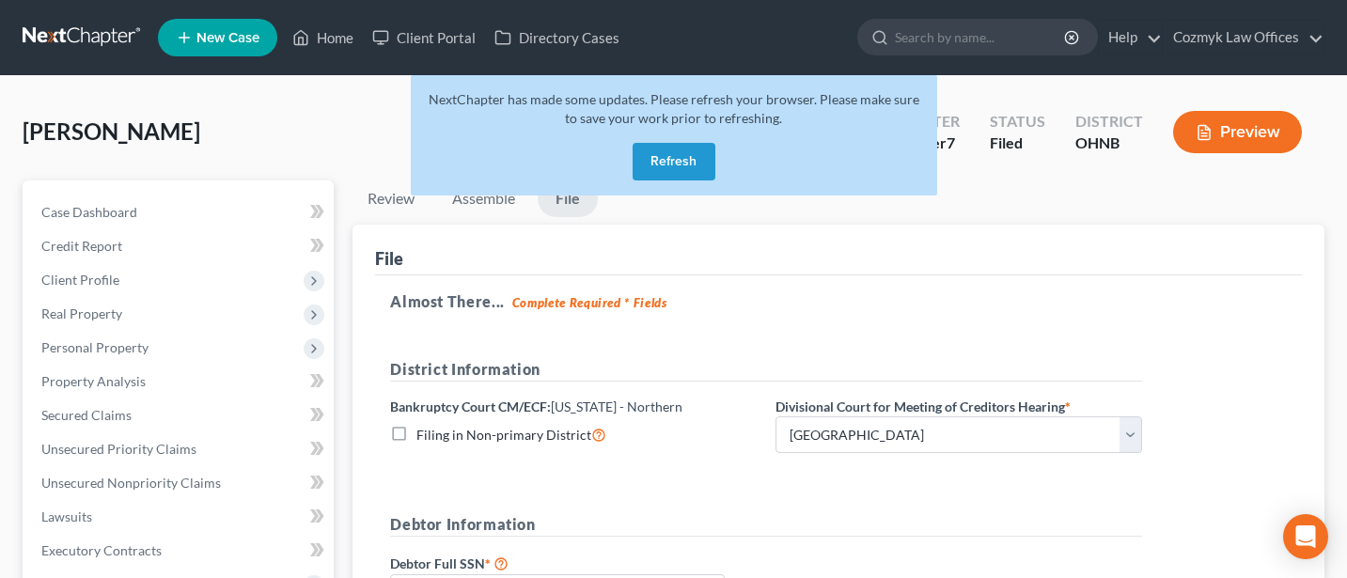
select select "2"
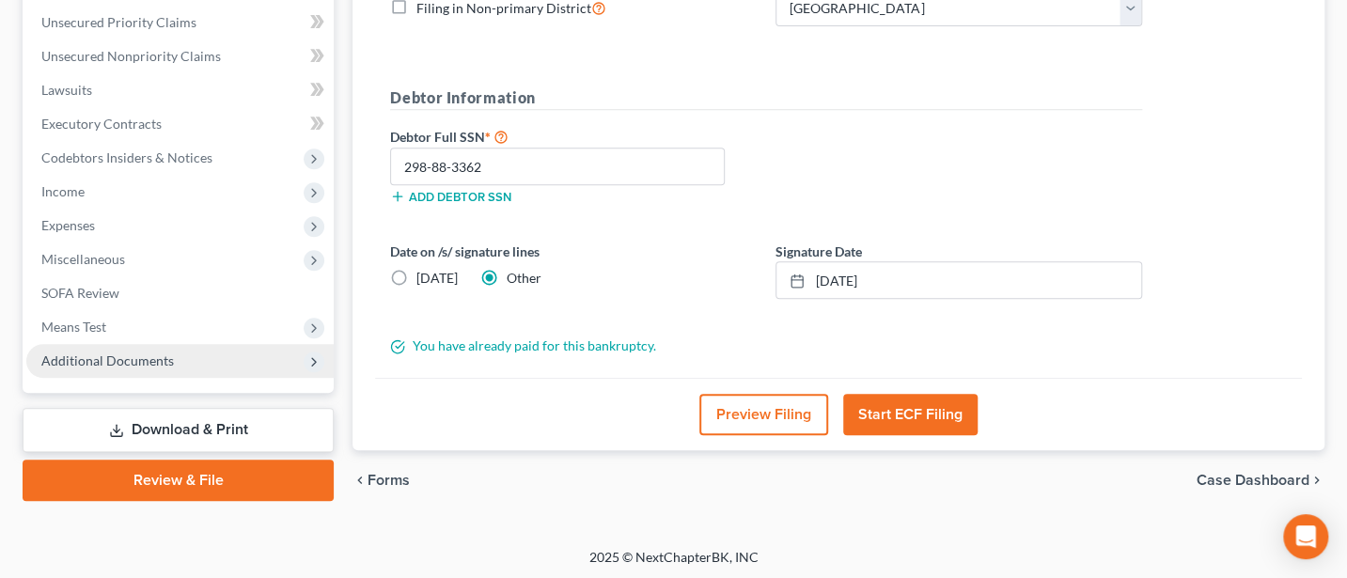
click at [110, 355] on span "Additional Documents" at bounding box center [107, 360] width 133 height 16
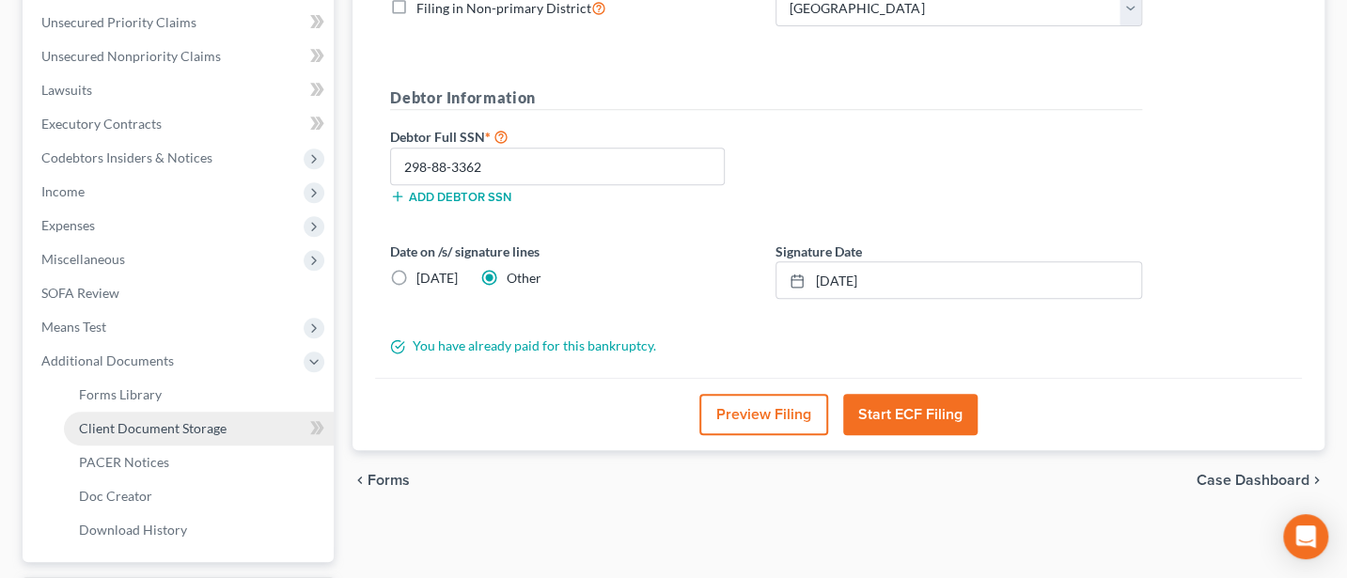
click at [139, 430] on span "Client Document Storage" at bounding box center [153, 428] width 148 height 16
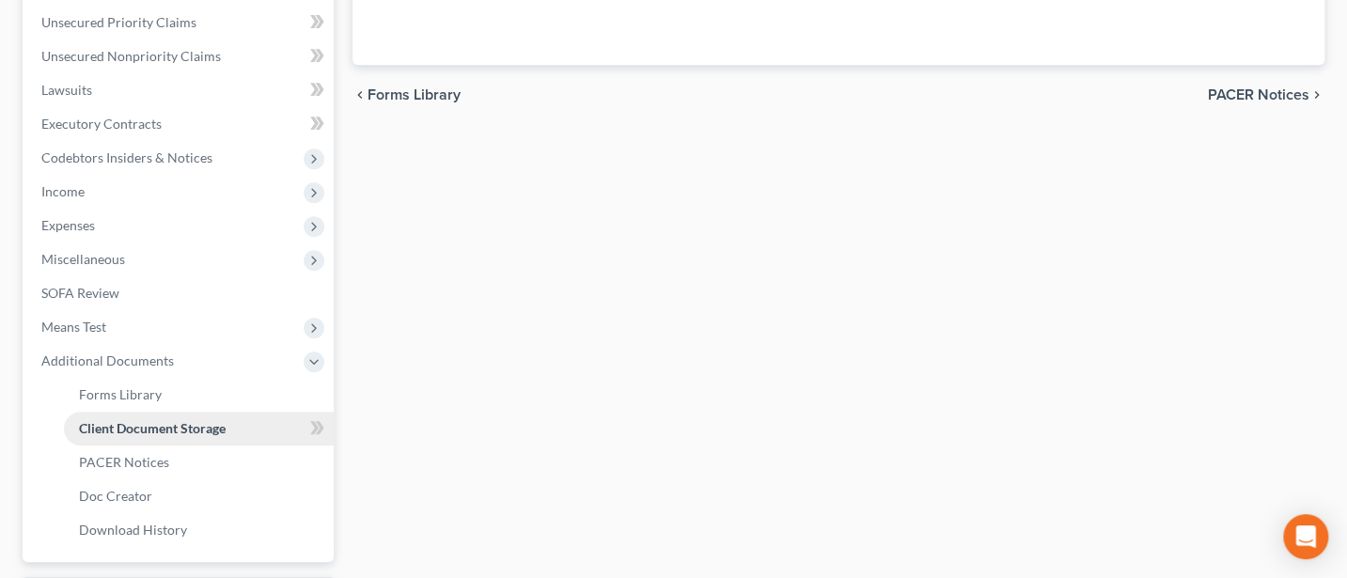
scroll to position [162, 0]
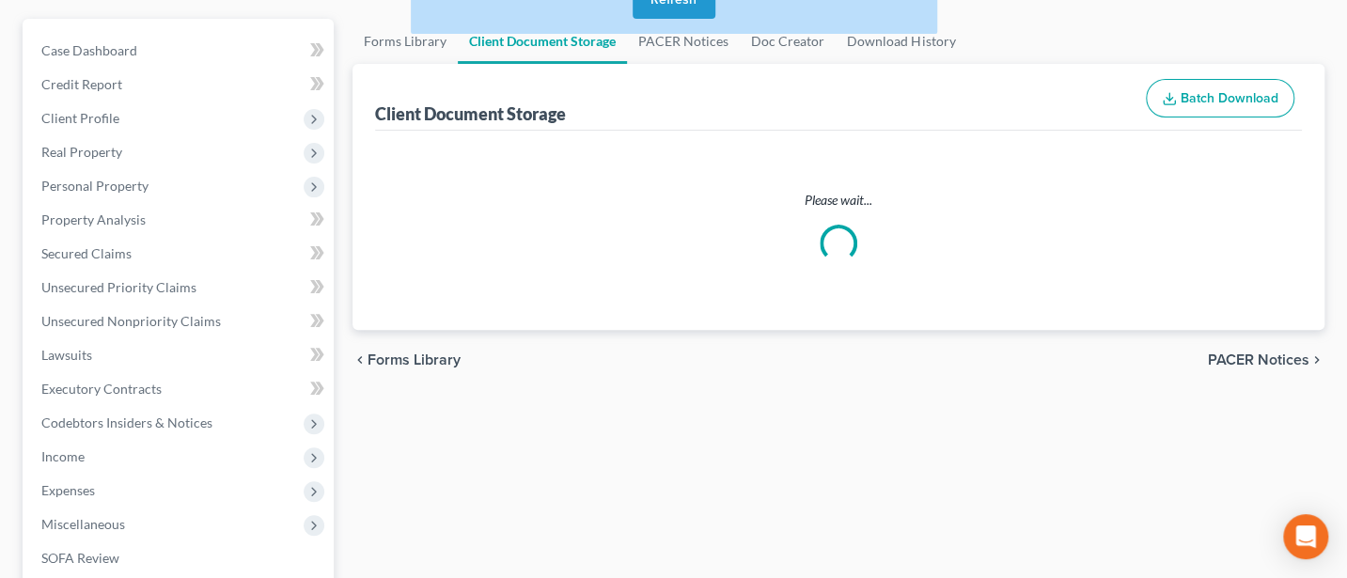
select select "5"
select select "20"
select select "16"
select select "22"
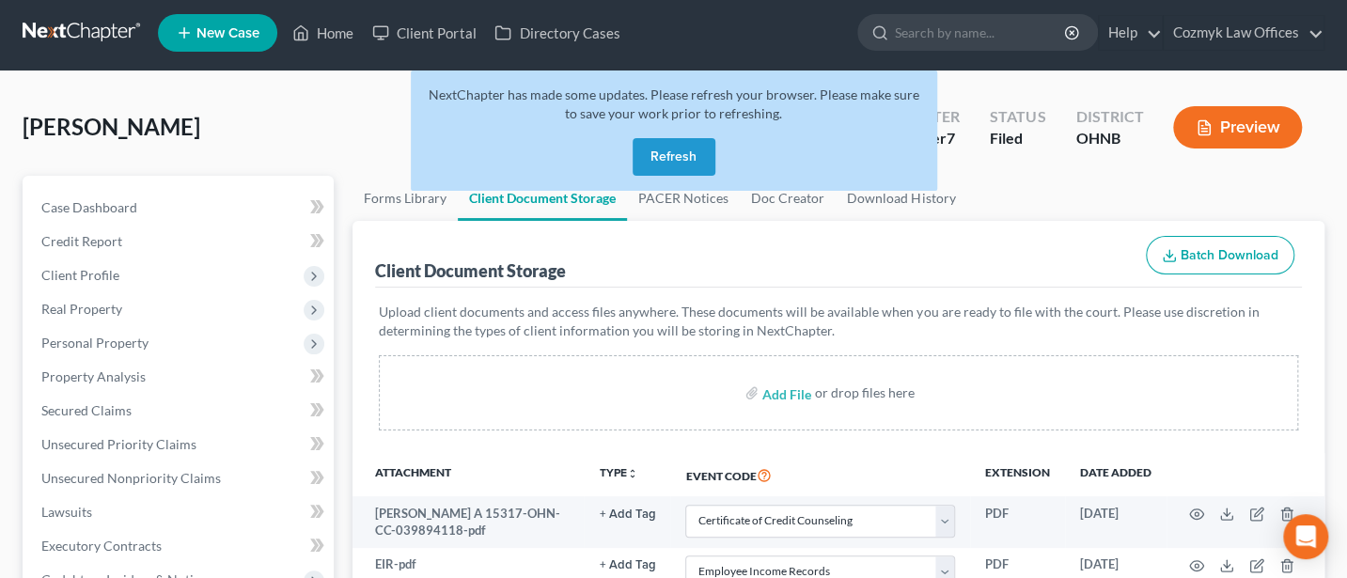
scroll to position [0, 0]
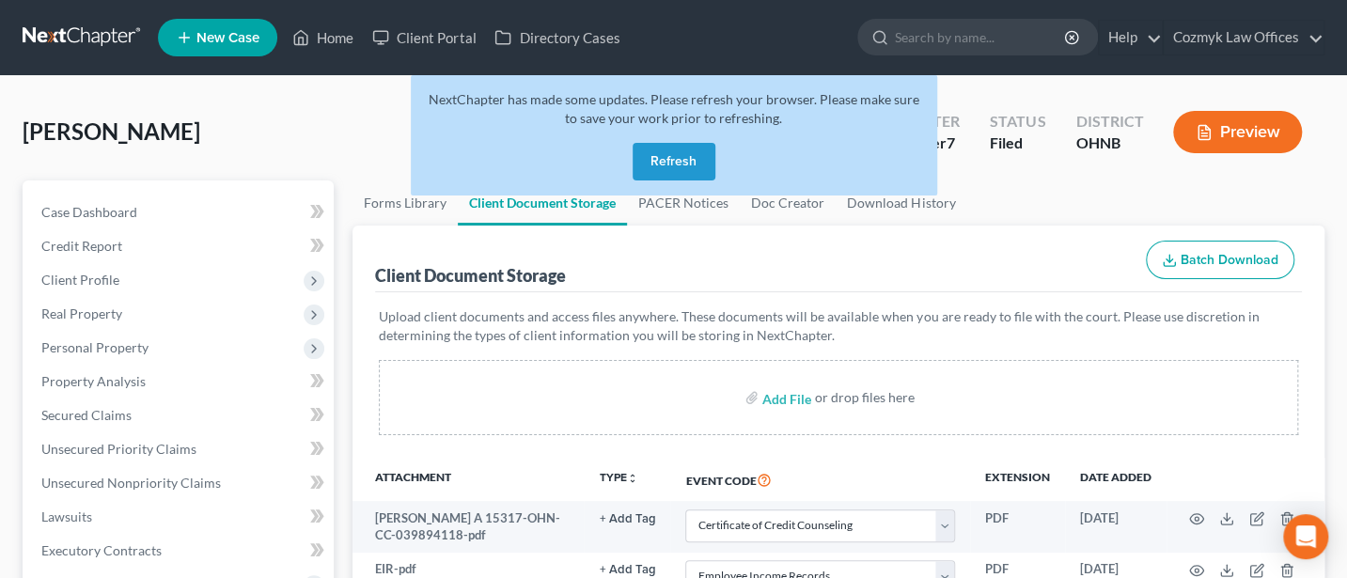
click at [666, 169] on button "Refresh" at bounding box center [674, 162] width 83 height 38
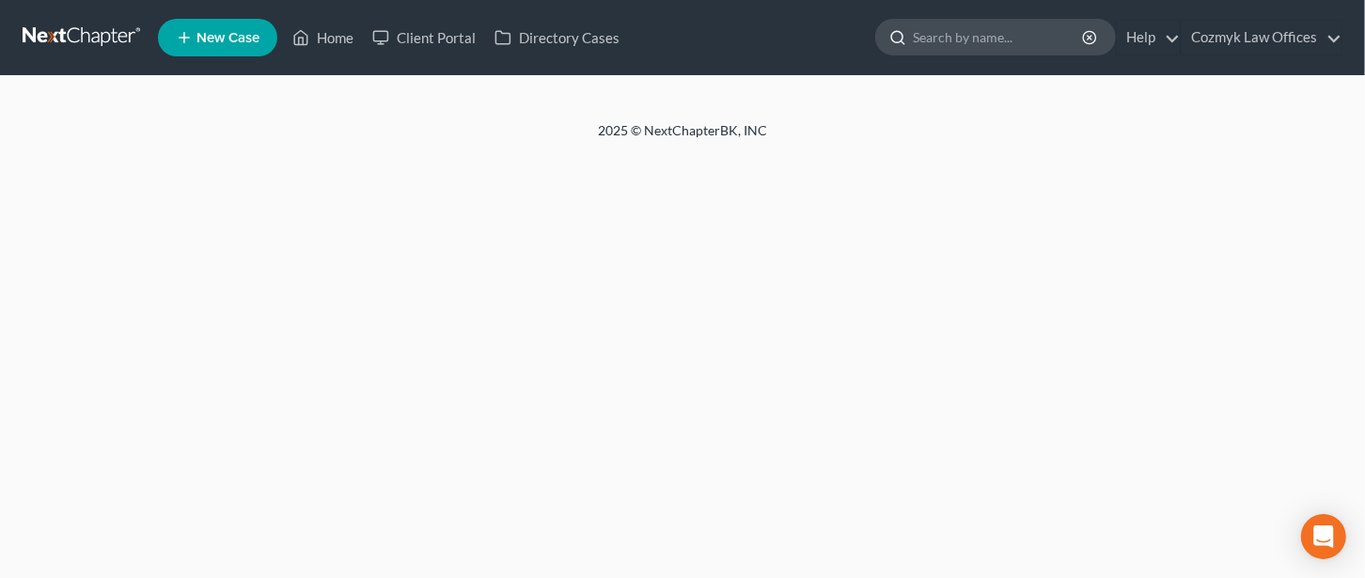
select select "5"
select select "20"
select select "16"
select select "22"
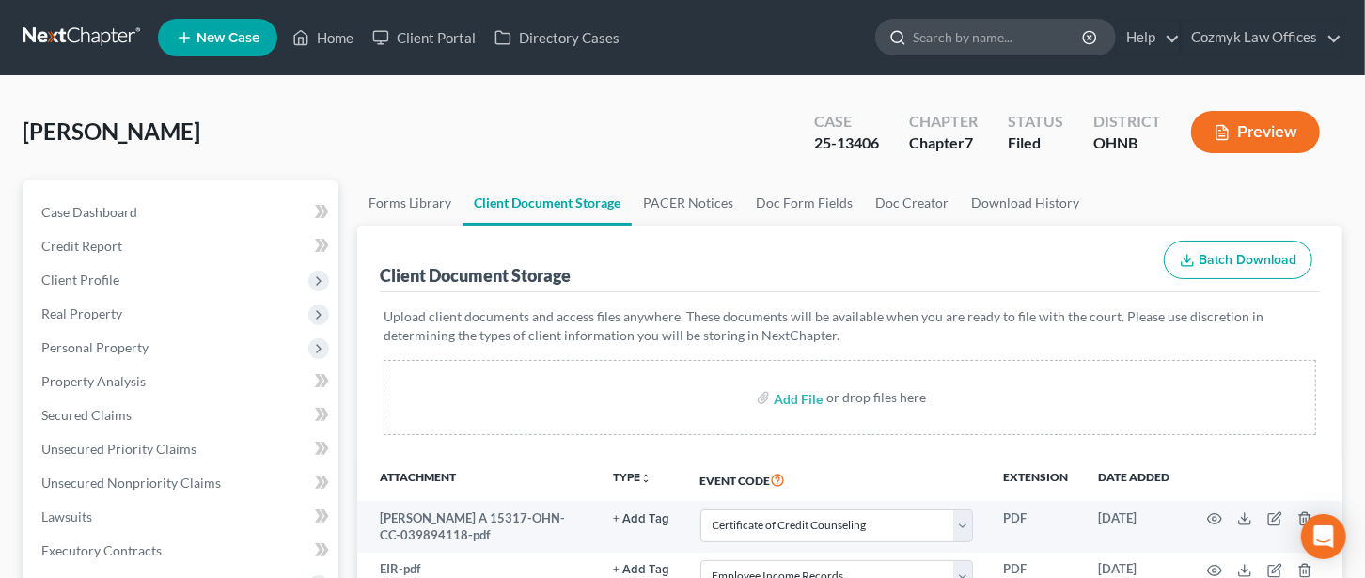
click at [938, 31] on input "search" at bounding box center [999, 37] width 172 height 35
type input "[PERSON_NAME]"
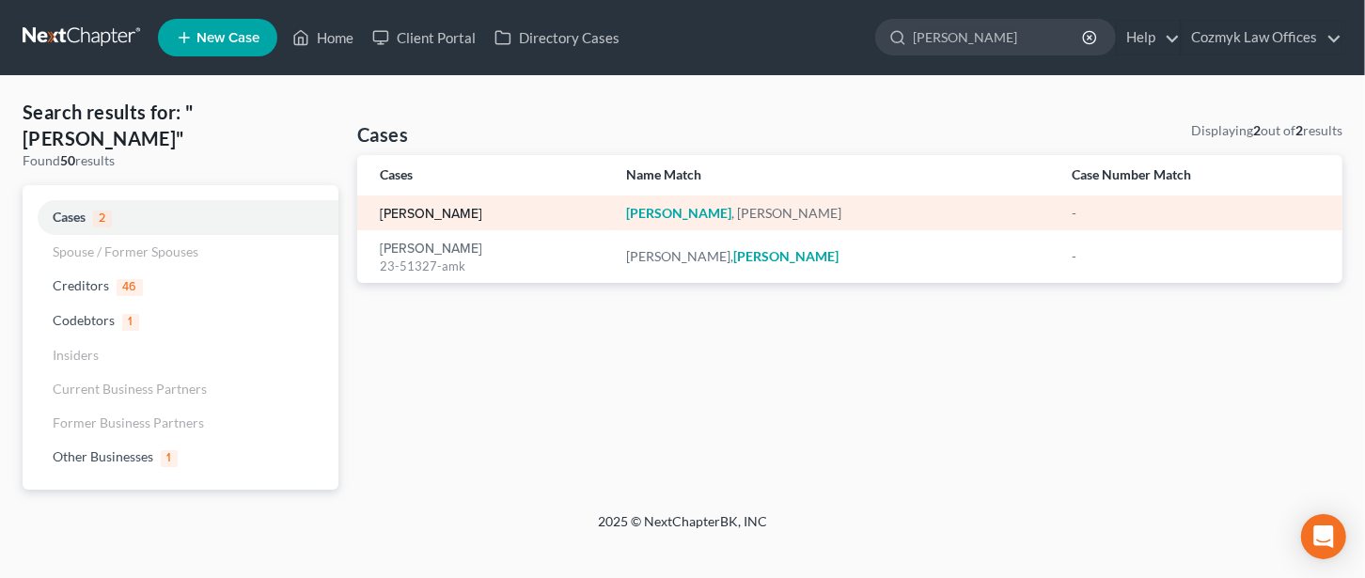
click at [399, 218] on link "[PERSON_NAME]" at bounding box center [431, 214] width 102 height 13
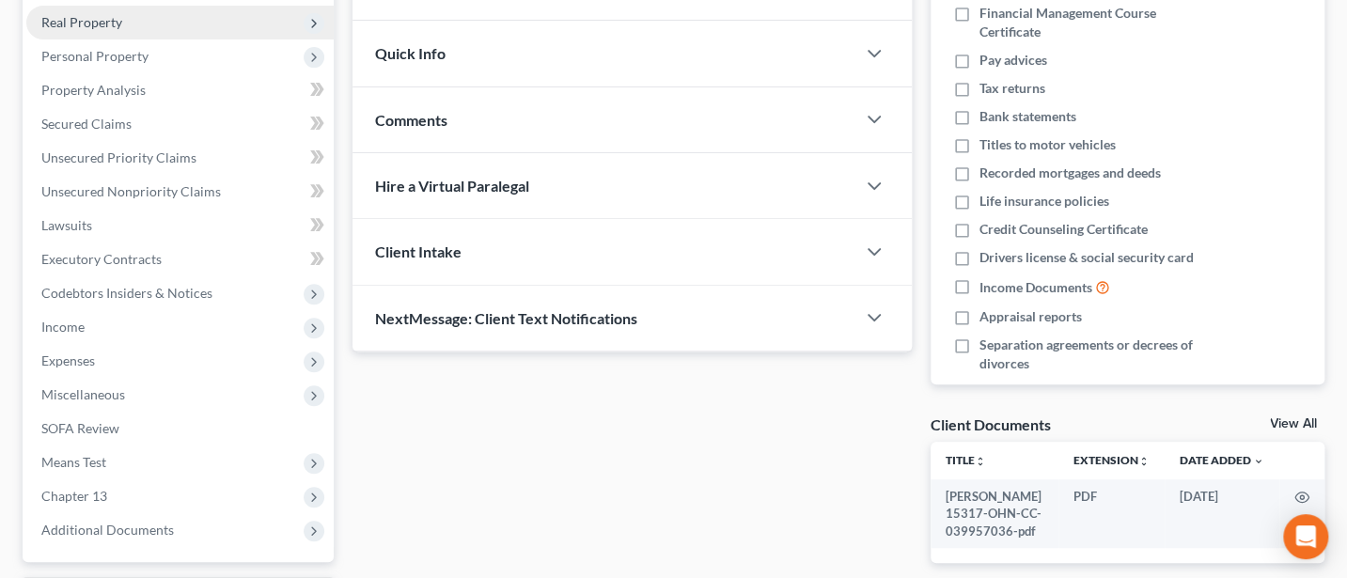
scroll to position [453, 0]
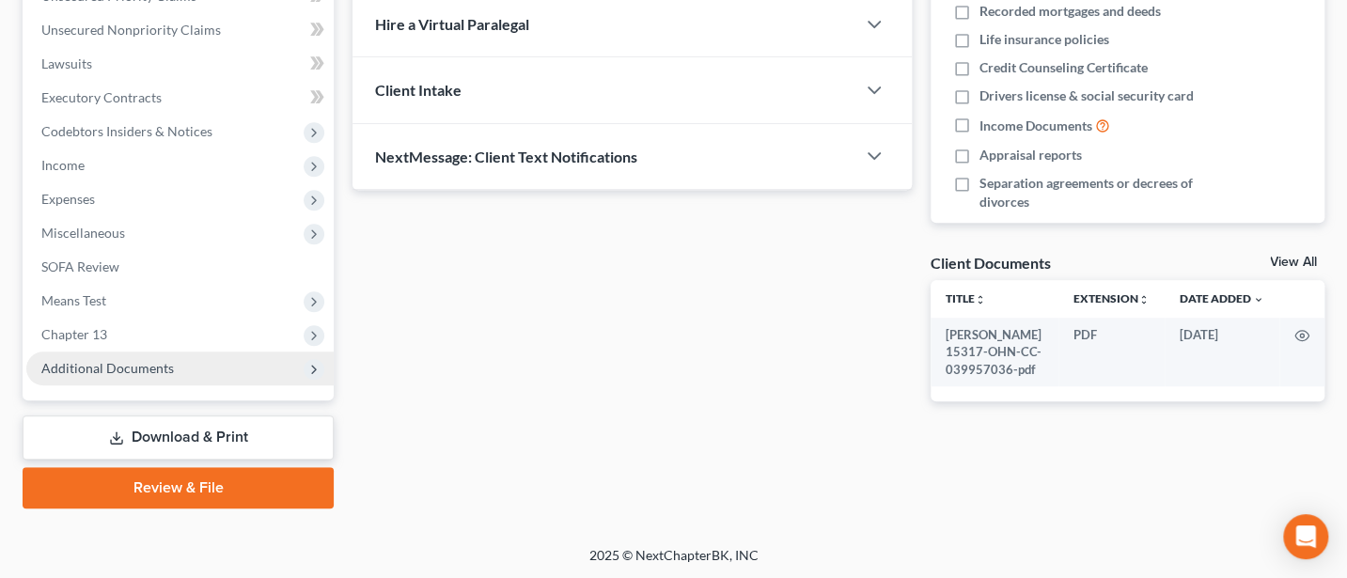
click at [119, 370] on span "Additional Documents" at bounding box center [107, 368] width 133 height 16
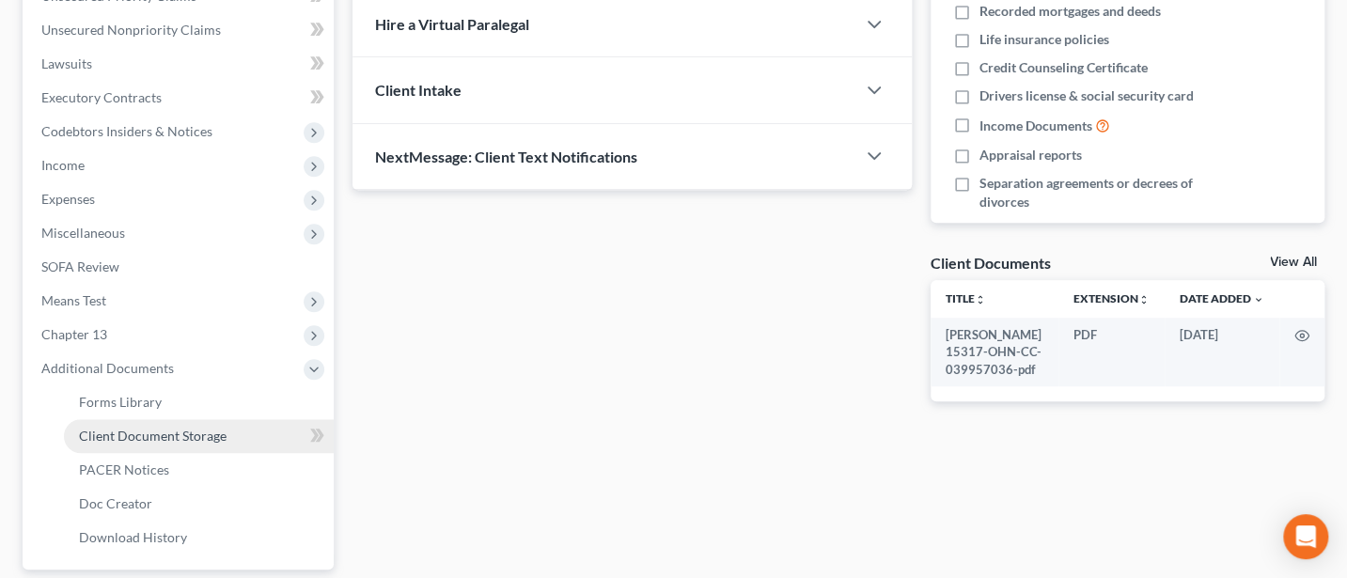
click at [132, 433] on span "Client Document Storage" at bounding box center [153, 436] width 148 height 16
select select "5"
